Goal: Transaction & Acquisition: Purchase product/service

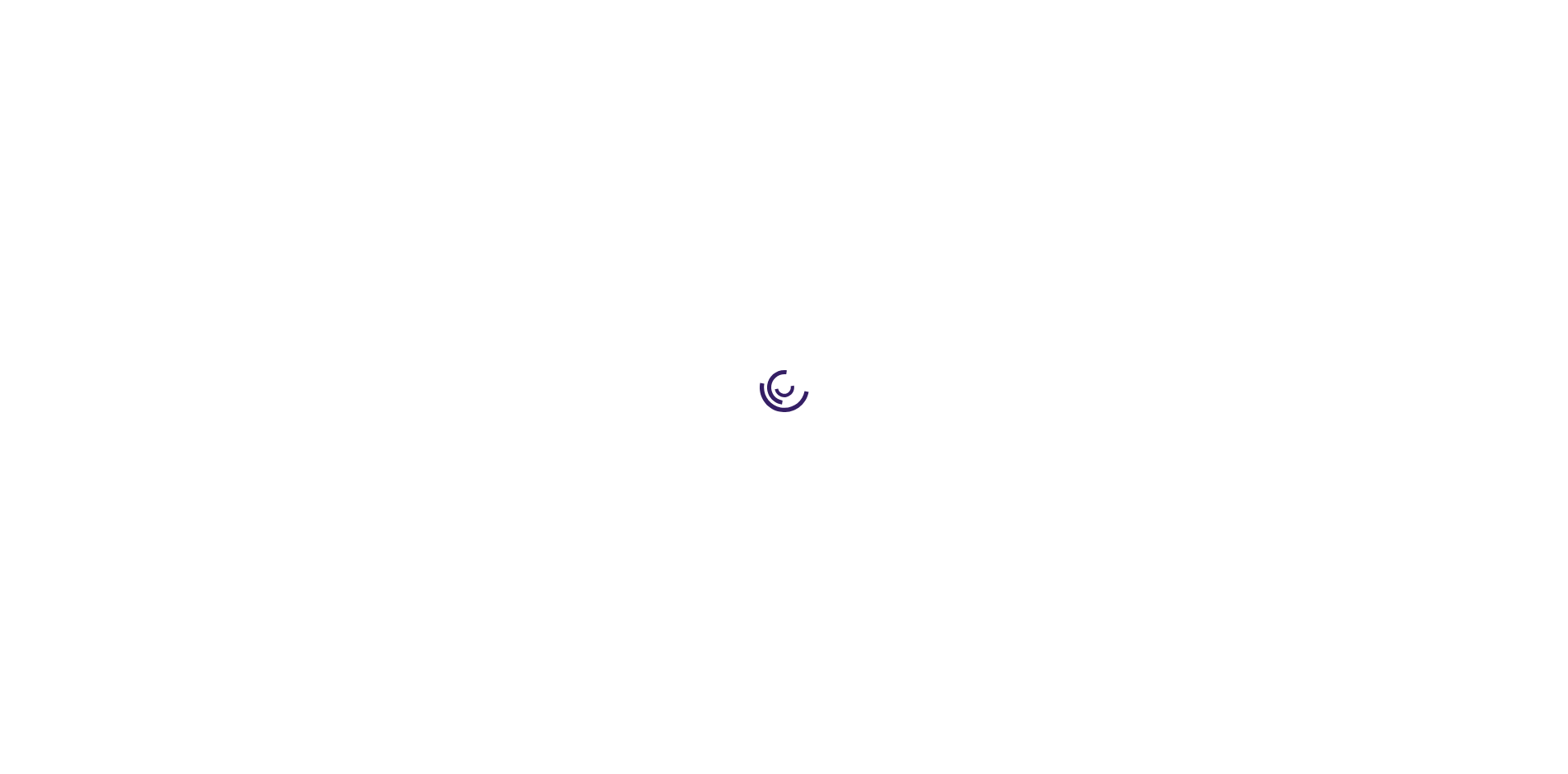
click at [1037, 24] on link "Log In" at bounding box center [1035, 24] width 32 height 13
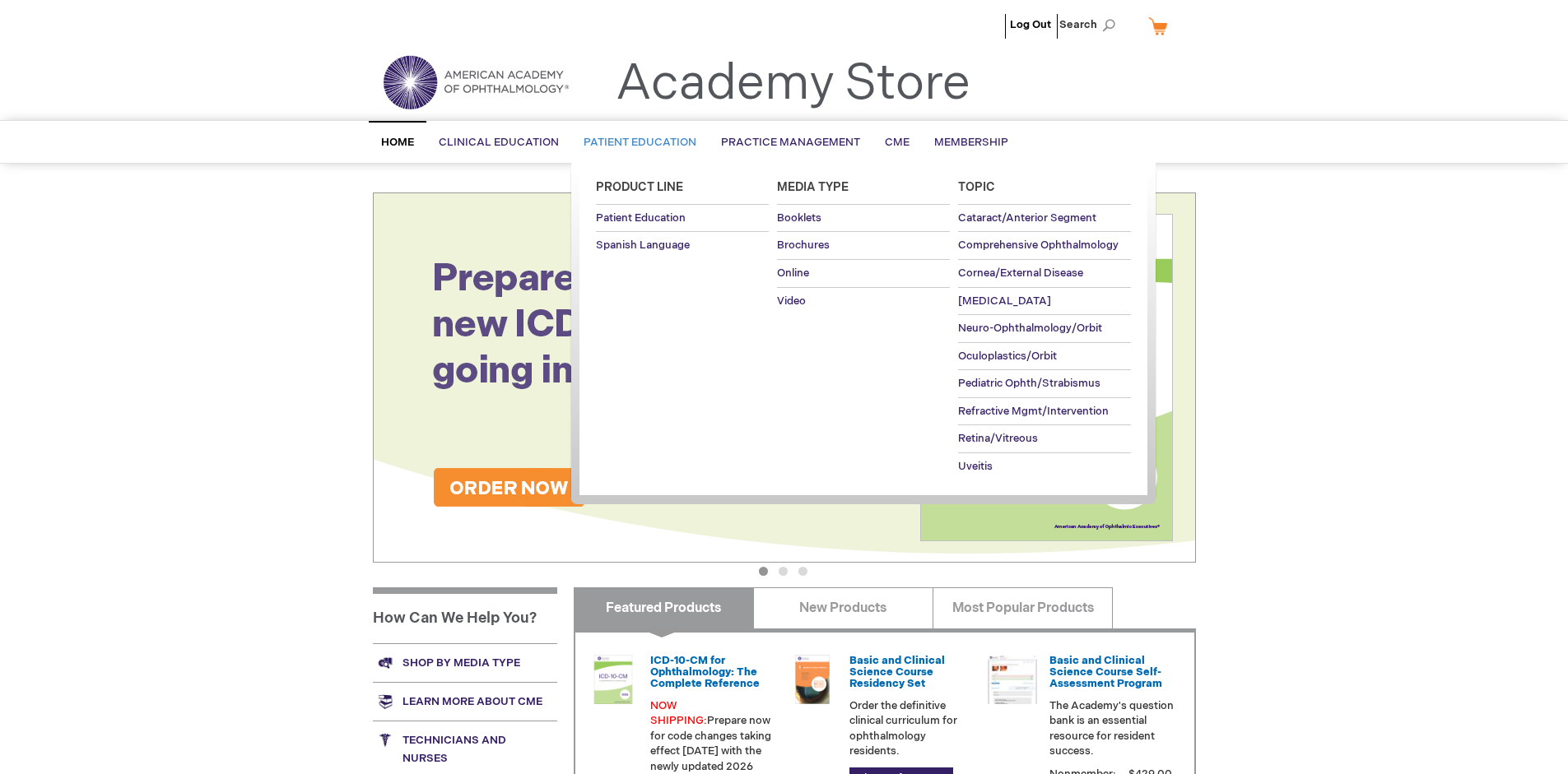
click at [635, 142] on span "Patient Education" at bounding box center [640, 142] width 113 height 13
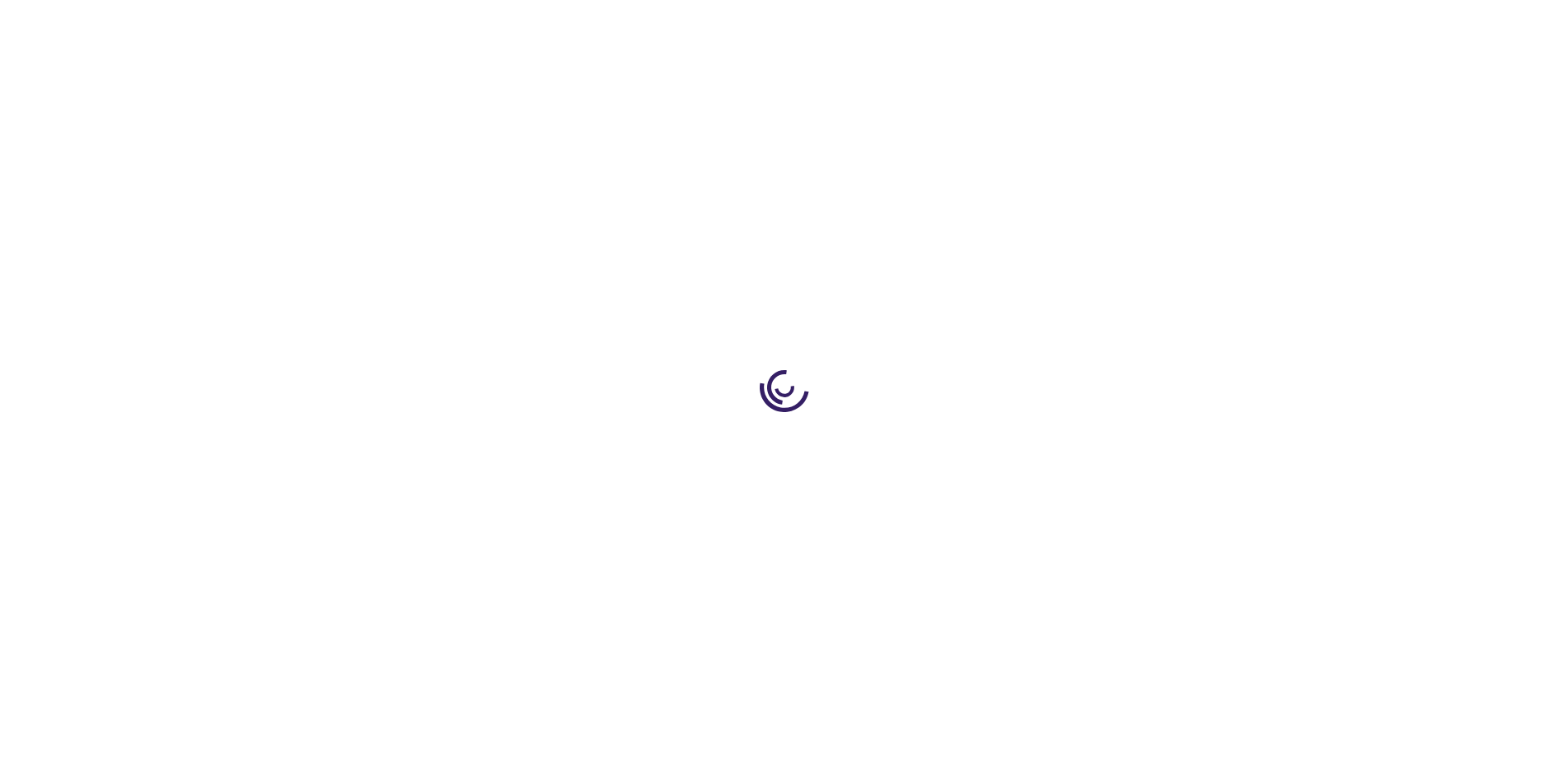
click at [1037, 444] on span "Add to Cart" at bounding box center [1030, 444] width 68 height 16
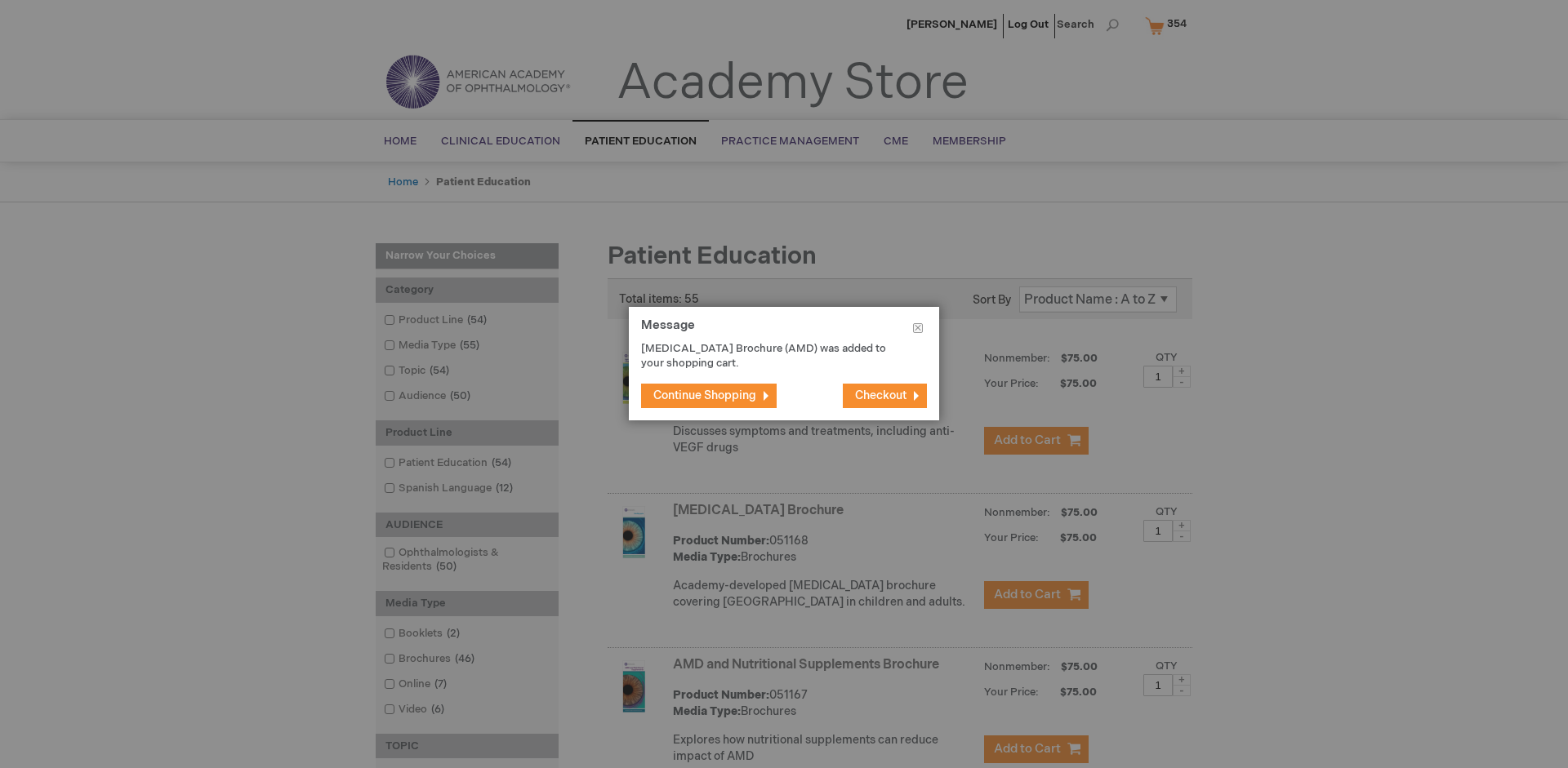
click at [705, 395] on span "Continue Shopping" at bounding box center [705, 395] width 103 height 14
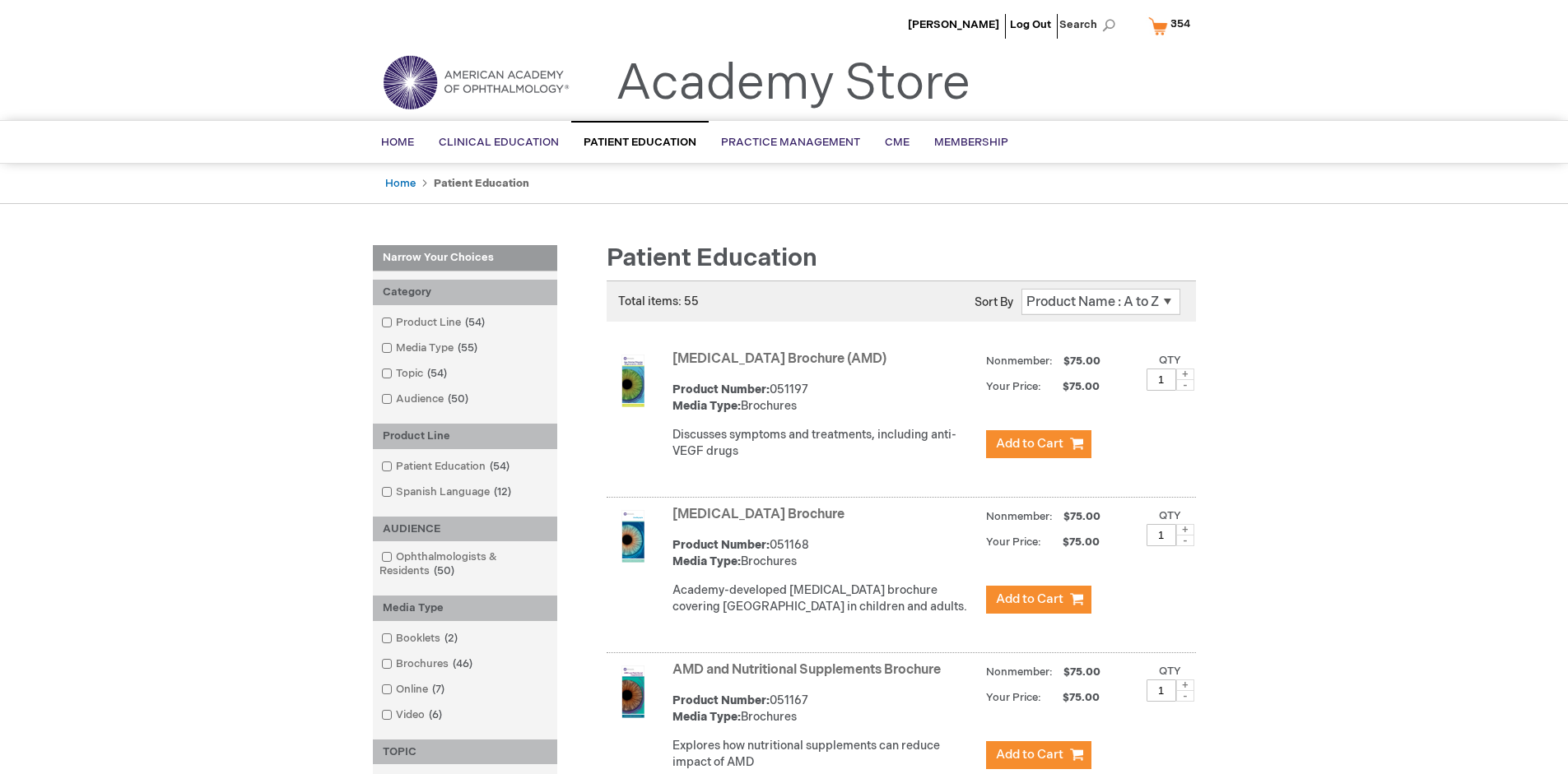
click at [810, 678] on link "AMD and Nutritional Supplements Brochure" at bounding box center [806, 670] width 268 height 16
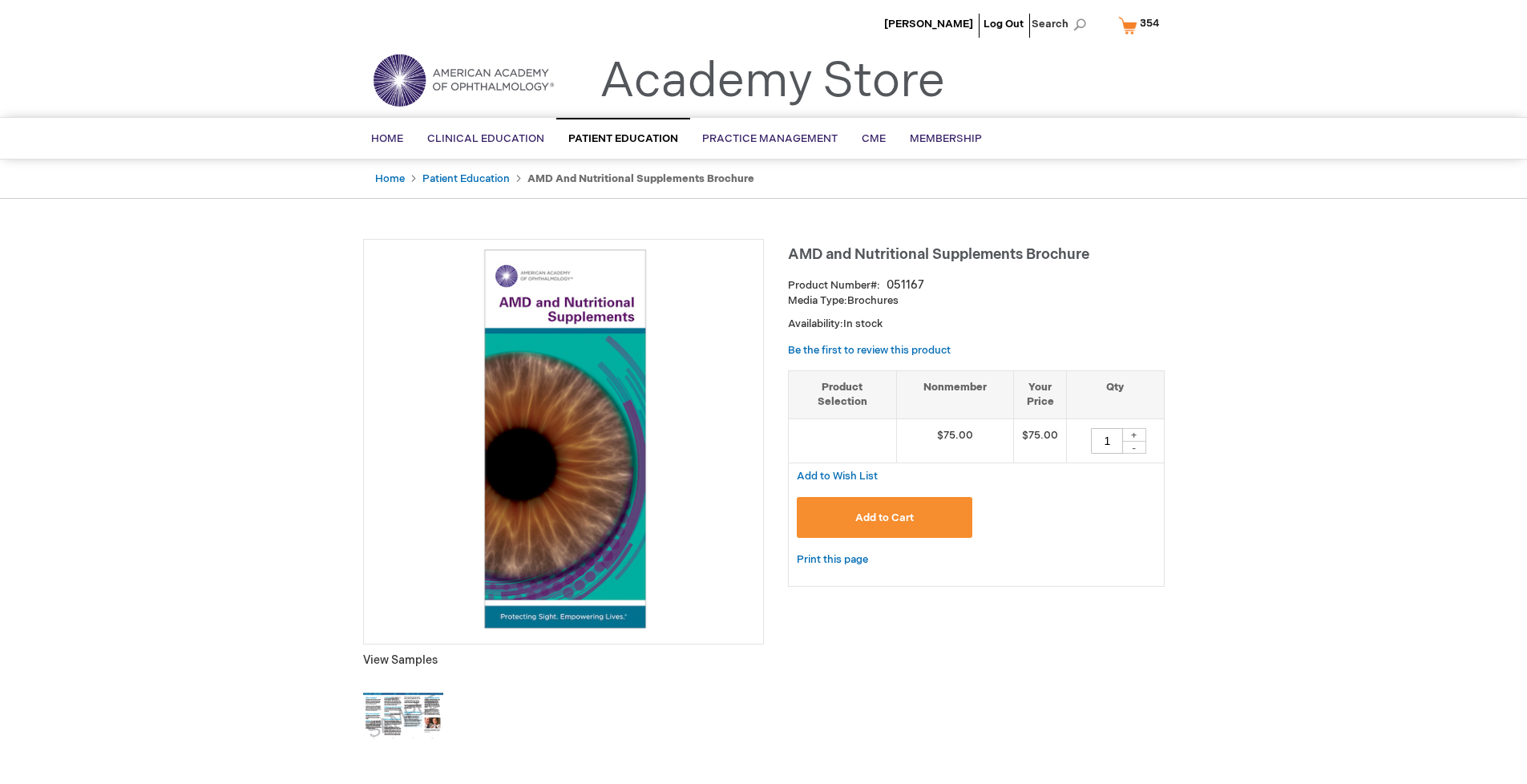
type input "1"
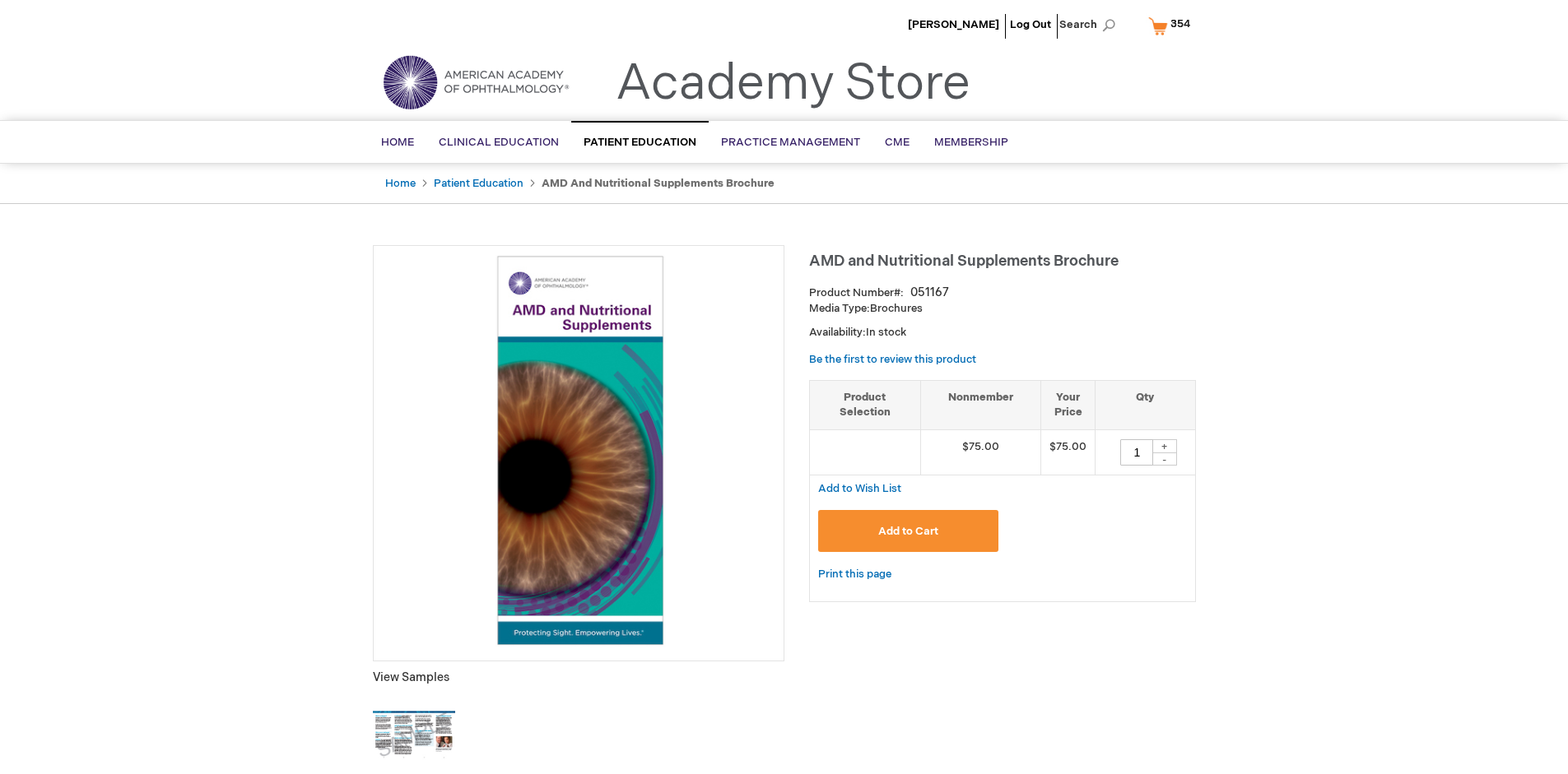
click at [908, 530] on span "Add to Cart" at bounding box center [909, 531] width 60 height 13
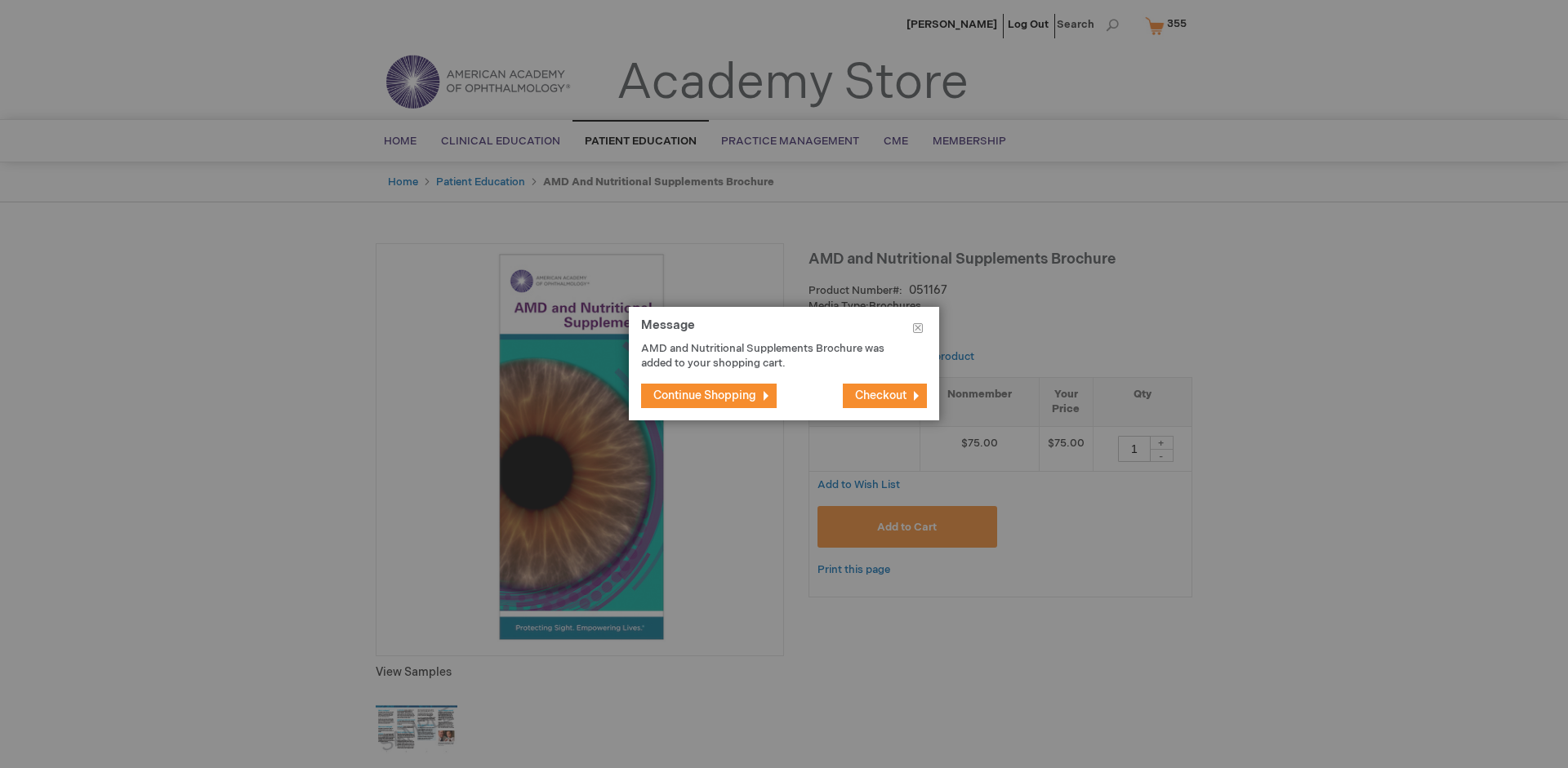
click at [705, 395] on span "Continue Shopping" at bounding box center [705, 395] width 103 height 14
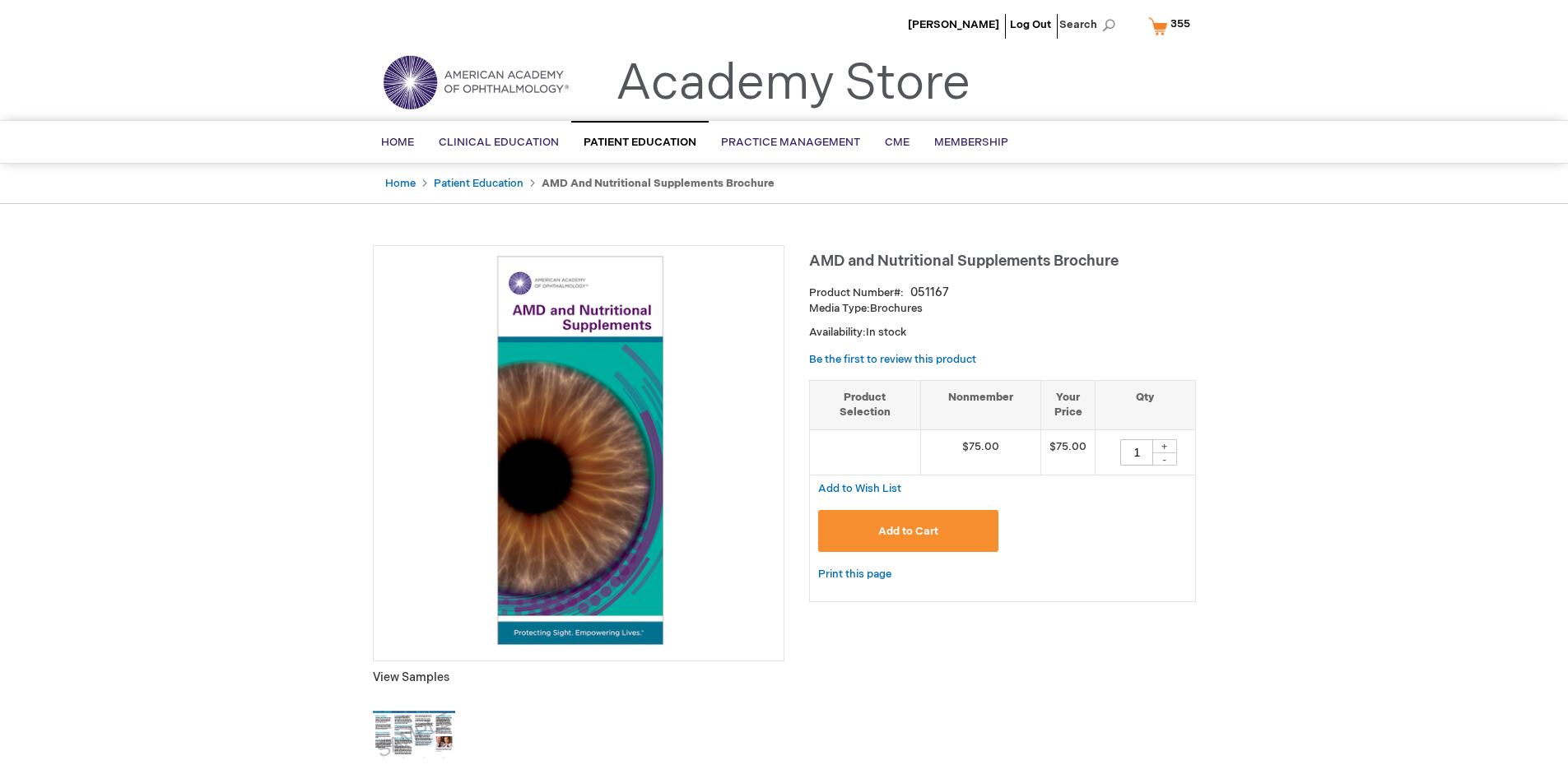
click at [1172, 25] on span "355" at bounding box center [1180, 24] width 20 height 13
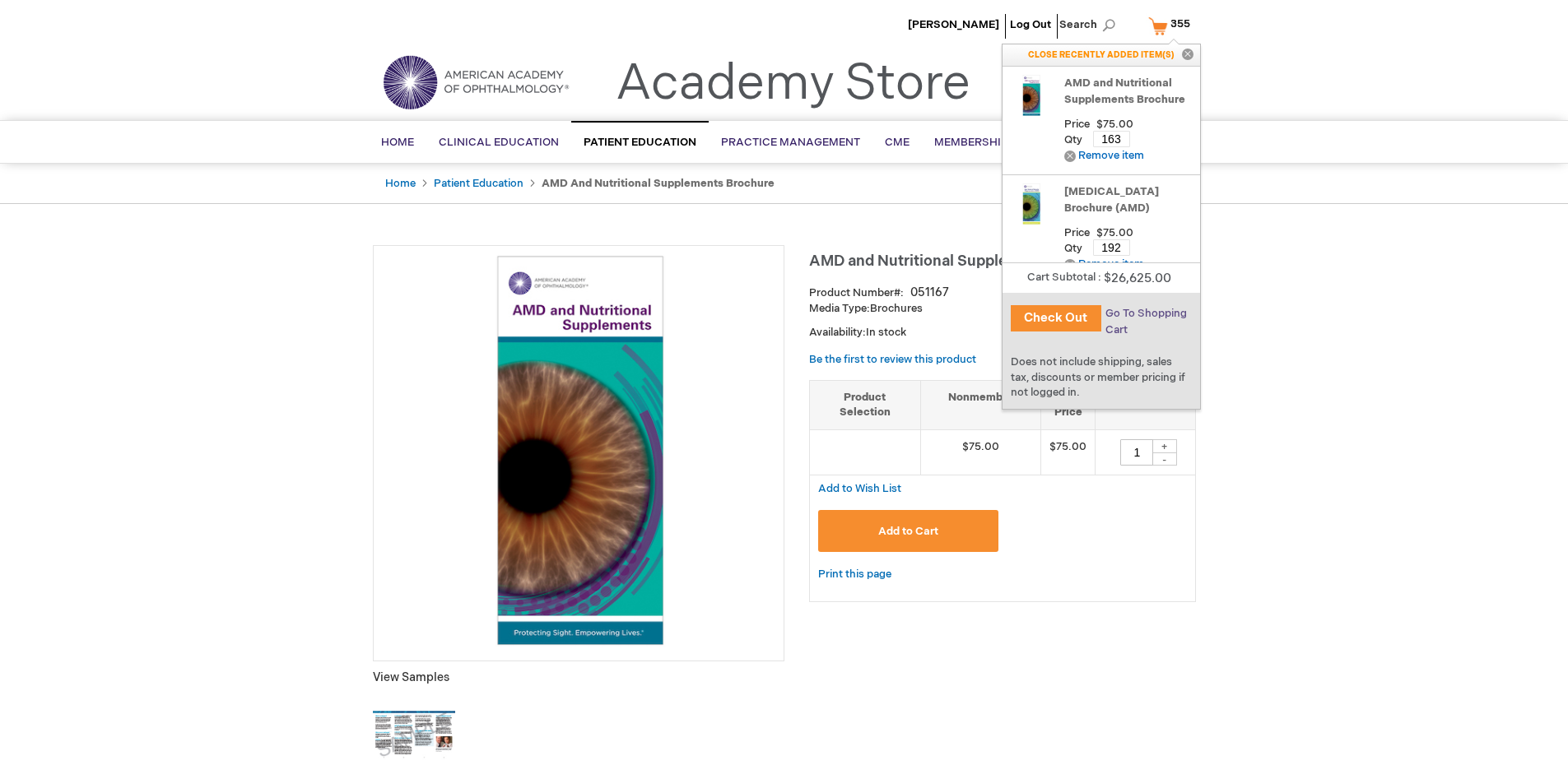
click at [1145, 313] on span "Go To Shopping Cart" at bounding box center [1146, 321] width 82 height 29
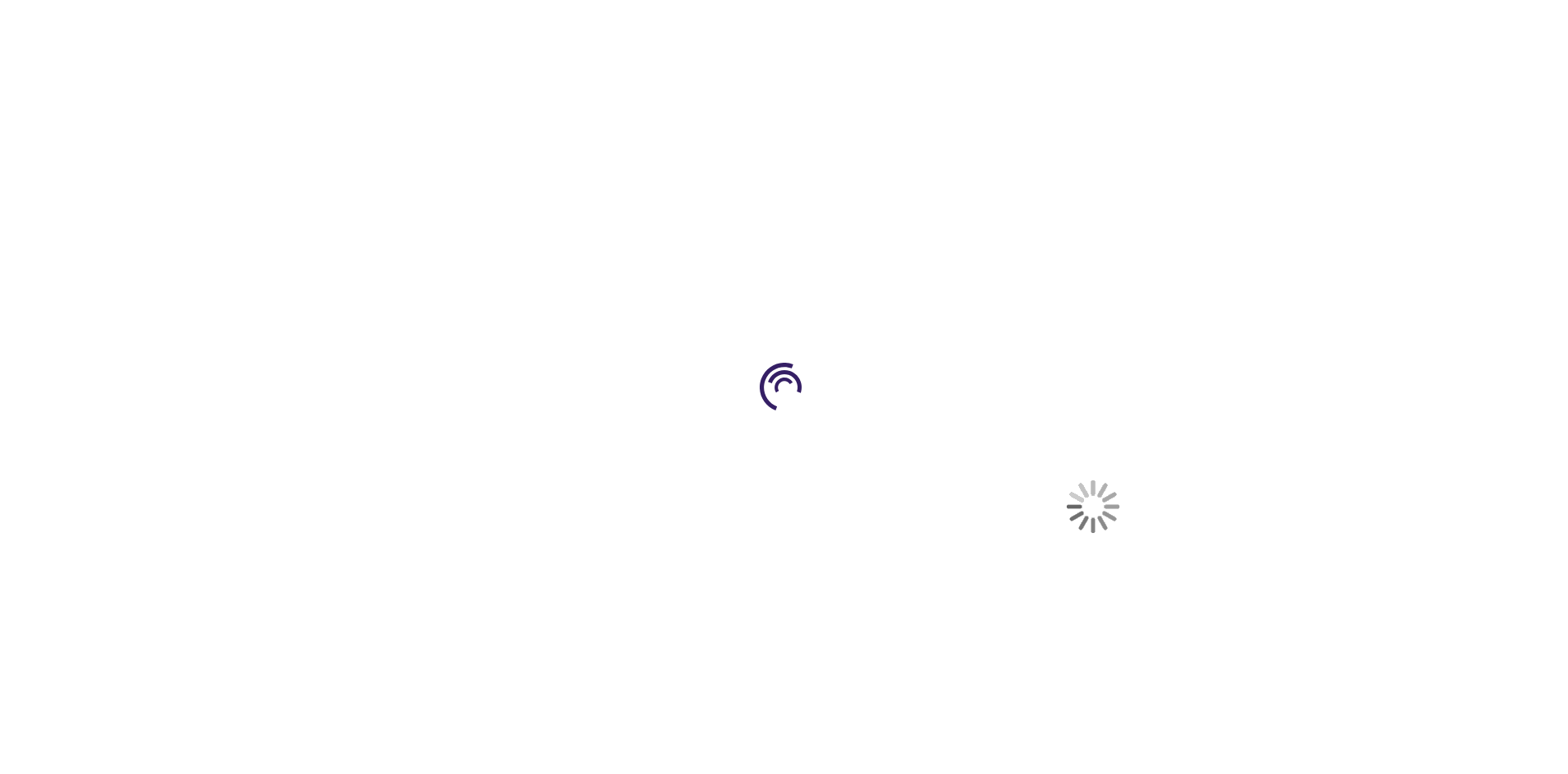
select select "US"
select select "41"
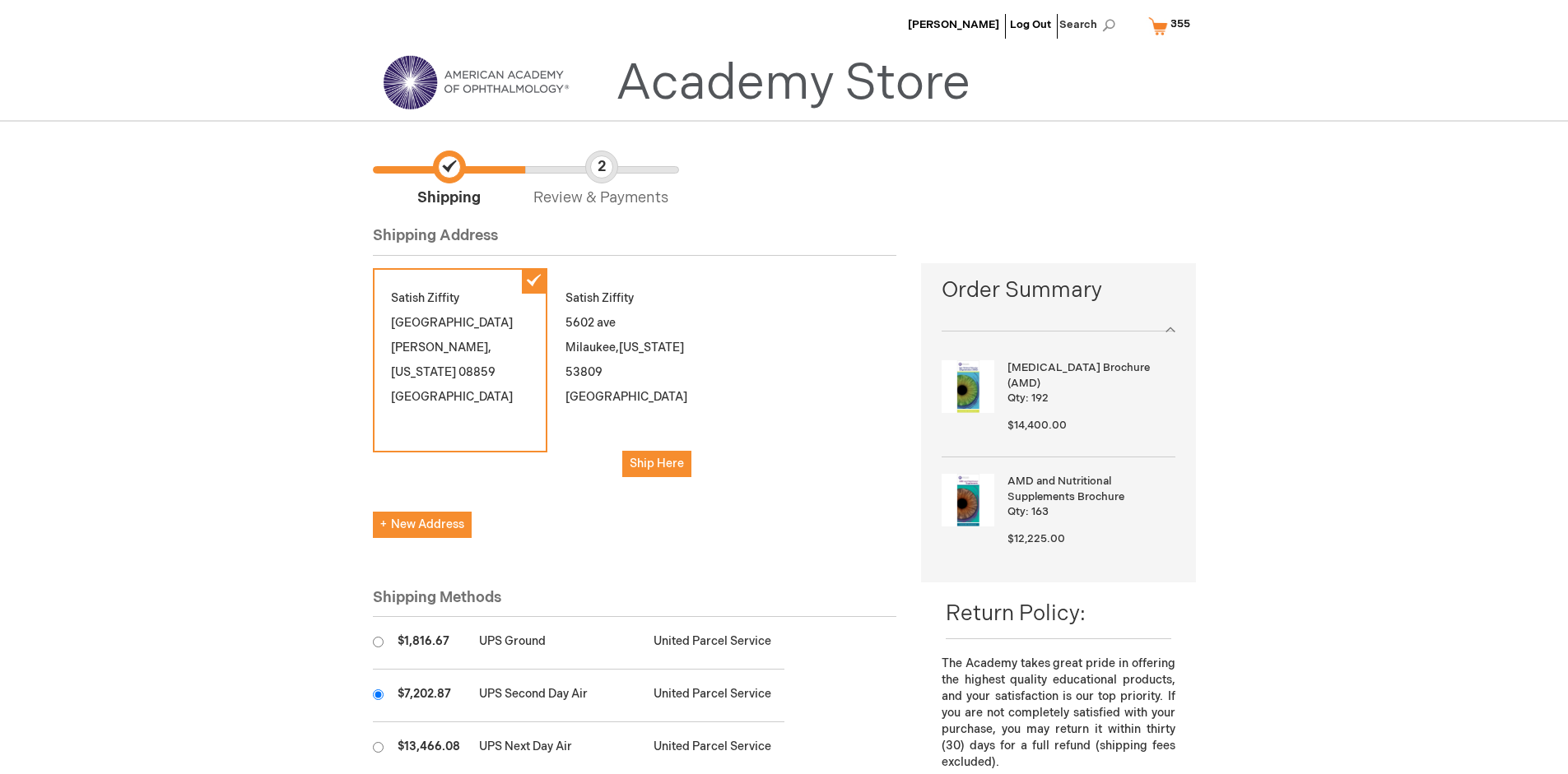
click at [378, 694] on input "radio" at bounding box center [377, 694] width 10 height 10
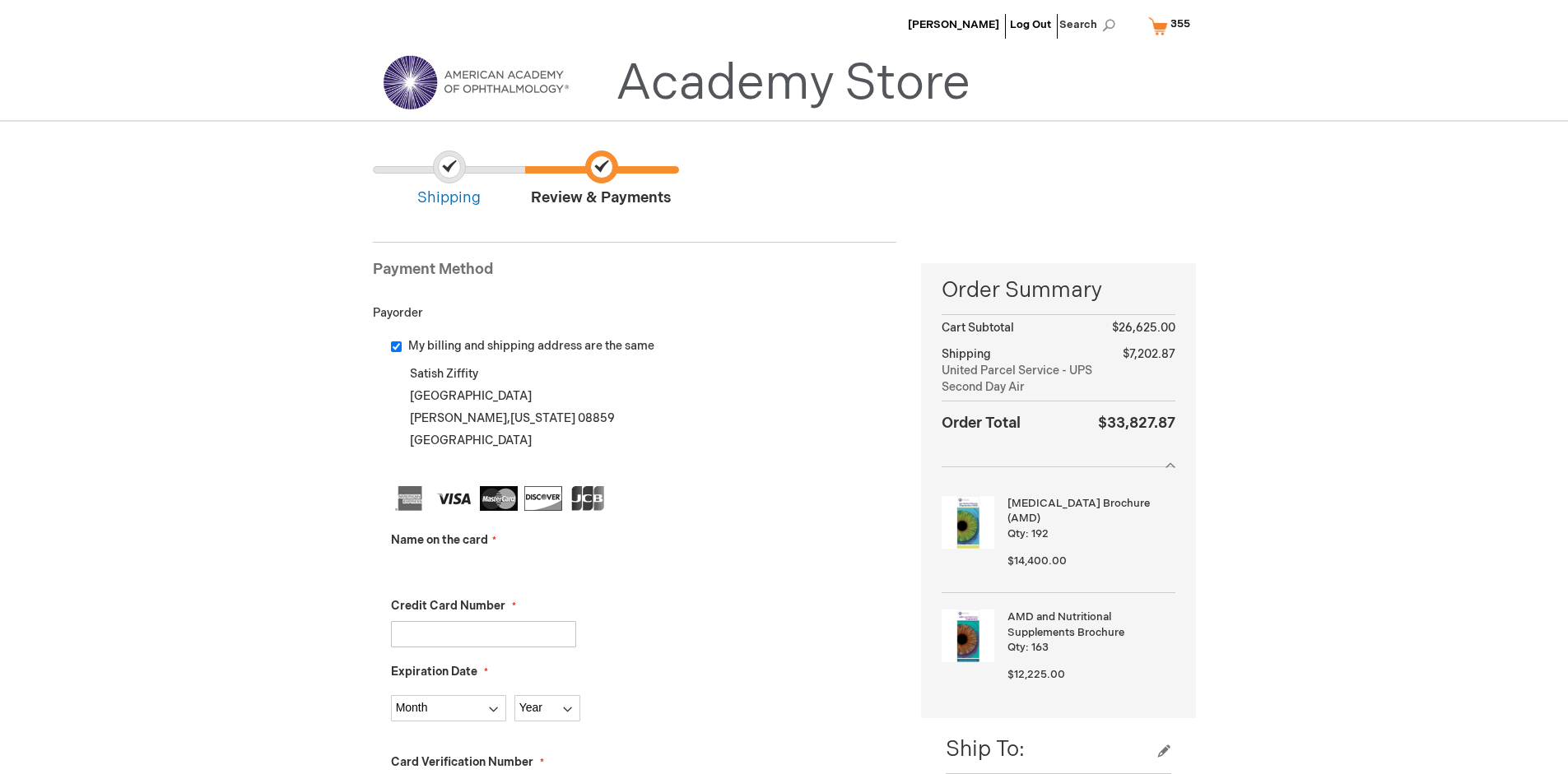
click at [483, 568] on input "Name on the card" at bounding box center [483, 569] width 185 height 26
